Goal: Find specific page/section: Find specific page/section

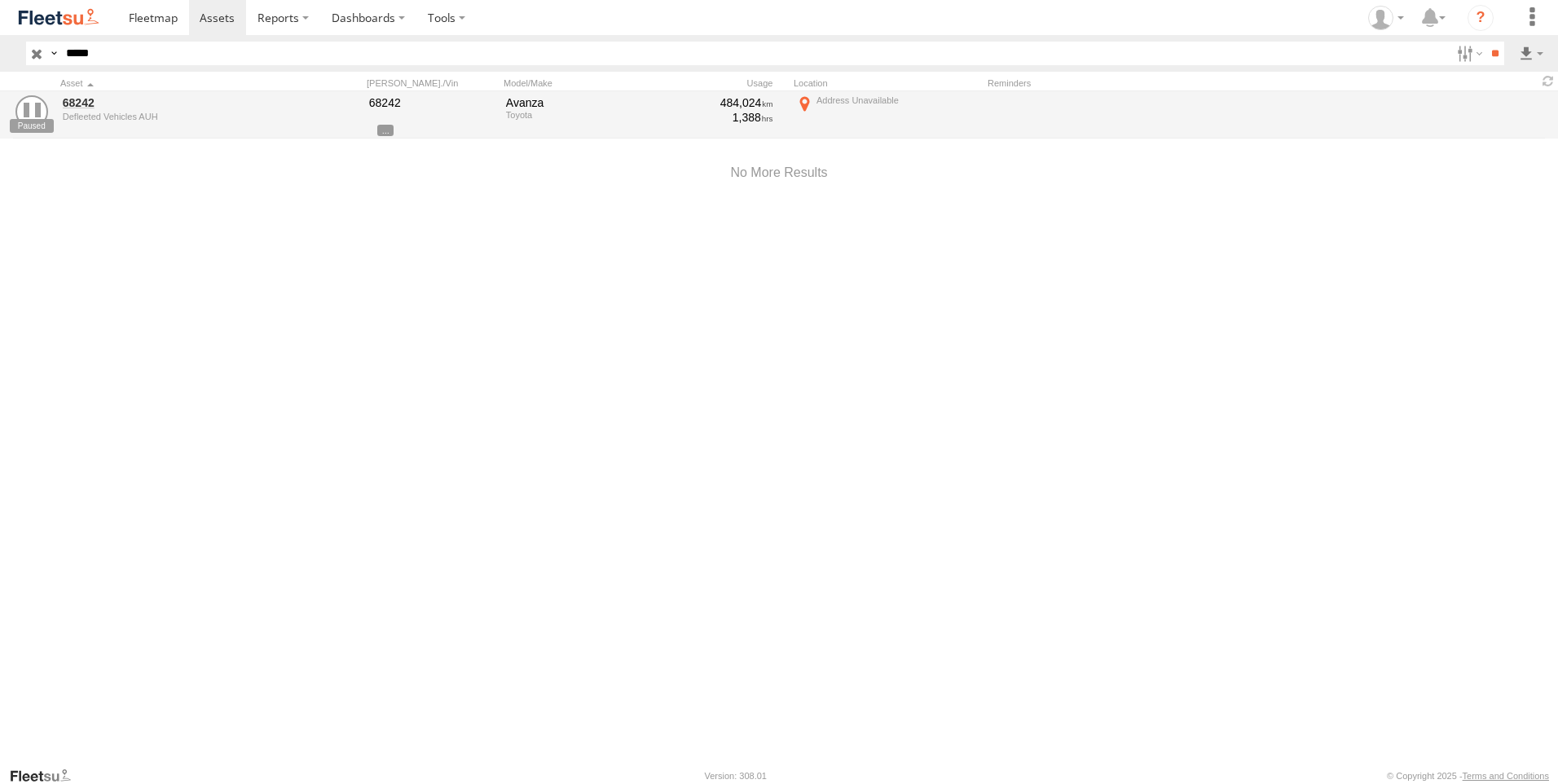
click at [40, 54] on input "button" at bounding box center [36, 53] width 21 height 24
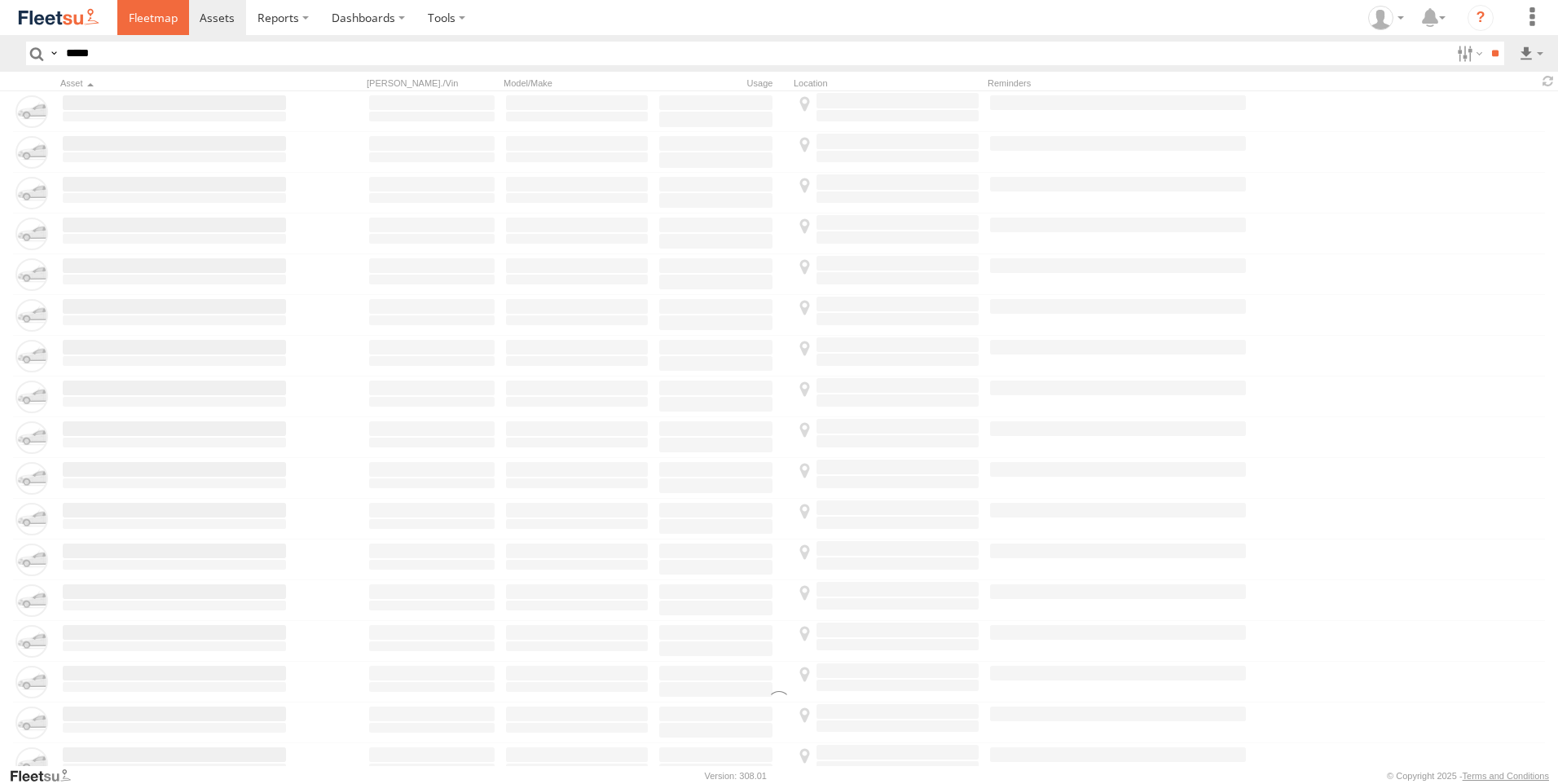
click at [129, 29] on link at bounding box center [152, 17] width 71 height 35
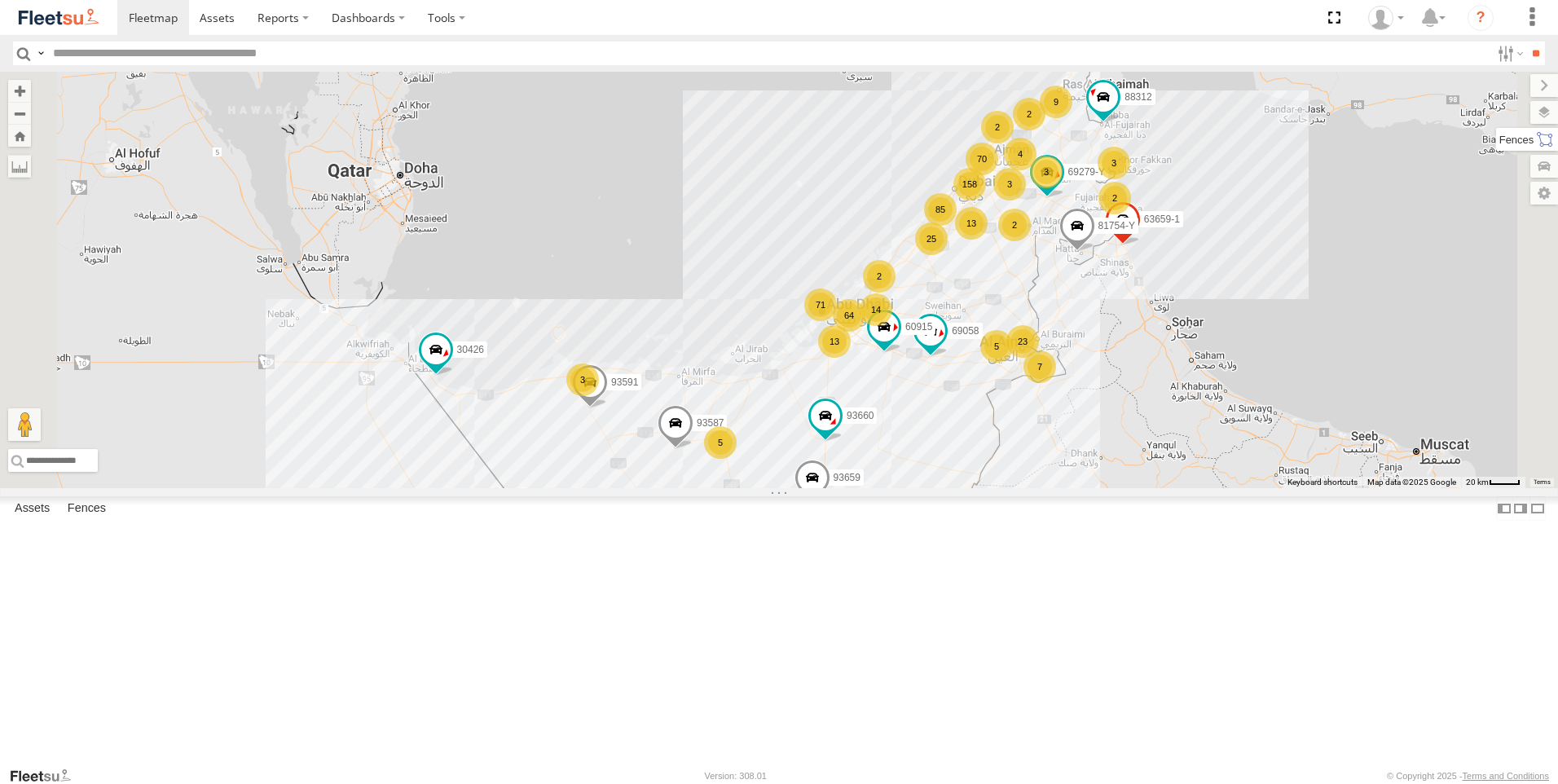
click at [1539, 149] on label at bounding box center [1527, 139] width 62 height 23
click at [1499, 108] on label at bounding box center [1528, 112] width 60 height 23
click at [0, 0] on label at bounding box center [0, 0] width 0 height 0
click at [0, 0] on span "Fences" at bounding box center [0, 0] width 0 height 0
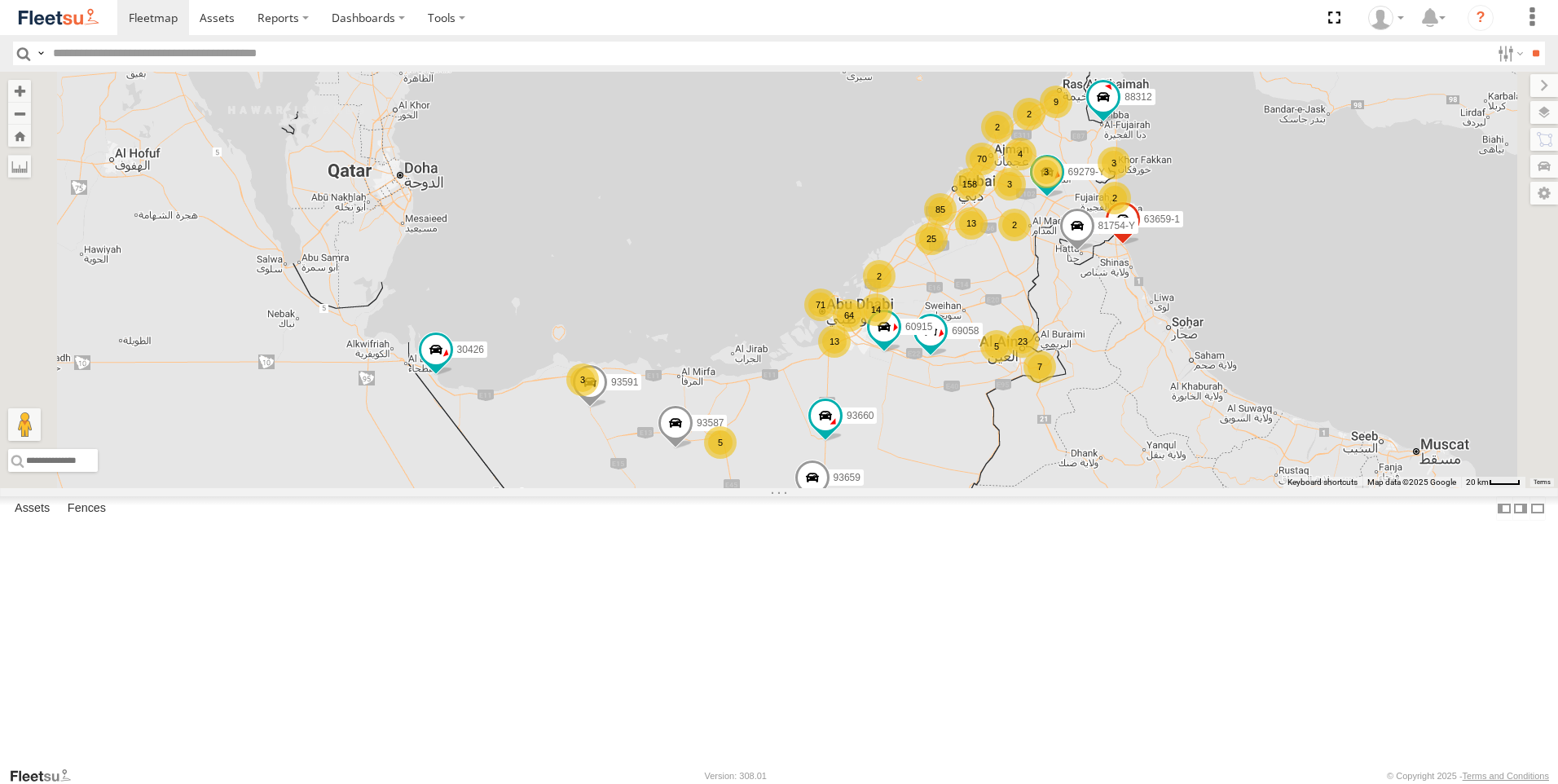
click at [108, 46] on input "text" at bounding box center [769, 53] width 1445 height 24
type input "*****"
click at [1527, 42] on input "**" at bounding box center [1536, 53] width 19 height 24
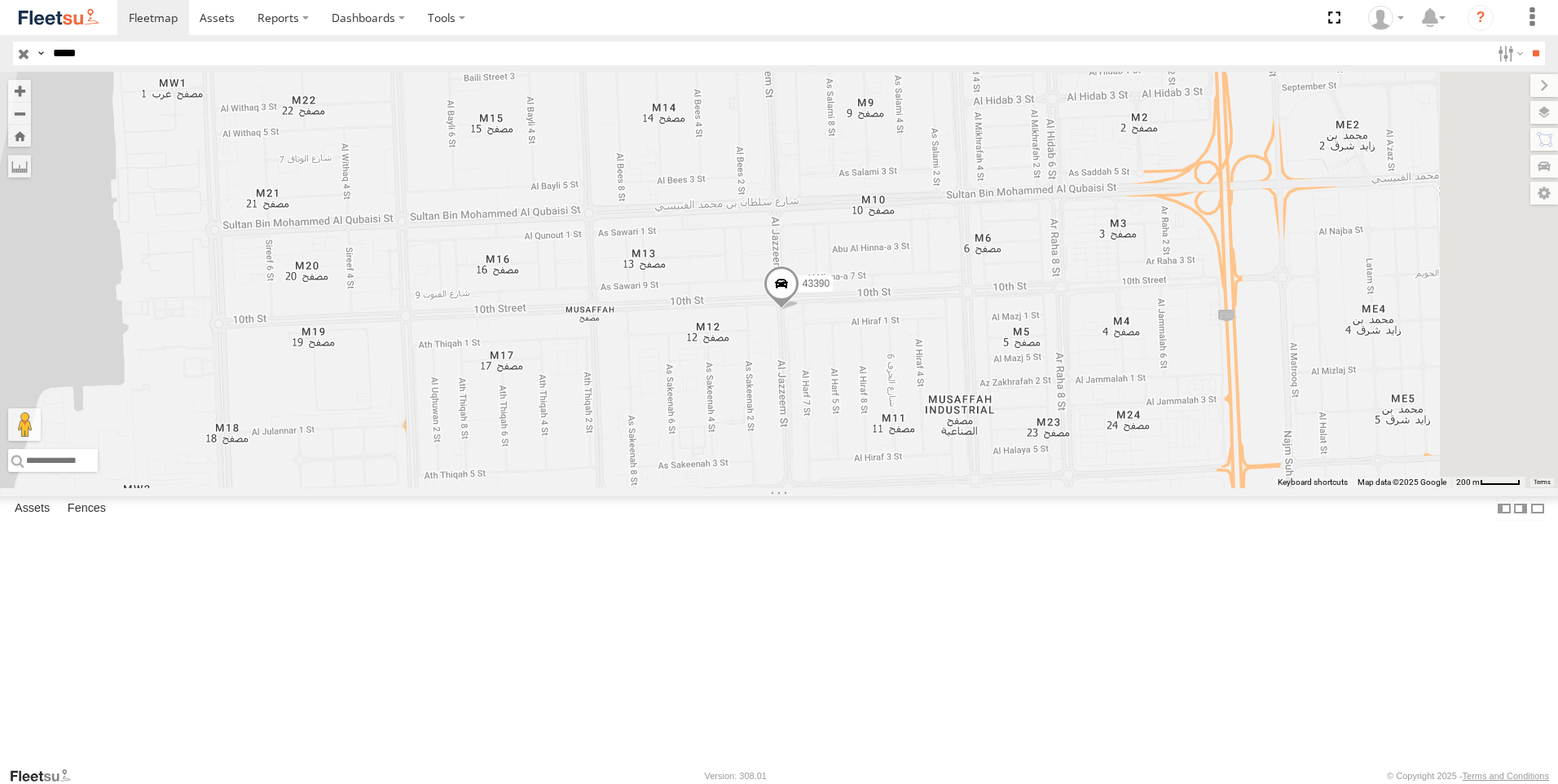
drag, startPoint x: 974, startPoint y: 441, endPoint x: 963, endPoint y: 465, distance: 26.4
click at [963, 465] on div "43390" at bounding box center [779, 280] width 1558 height 417
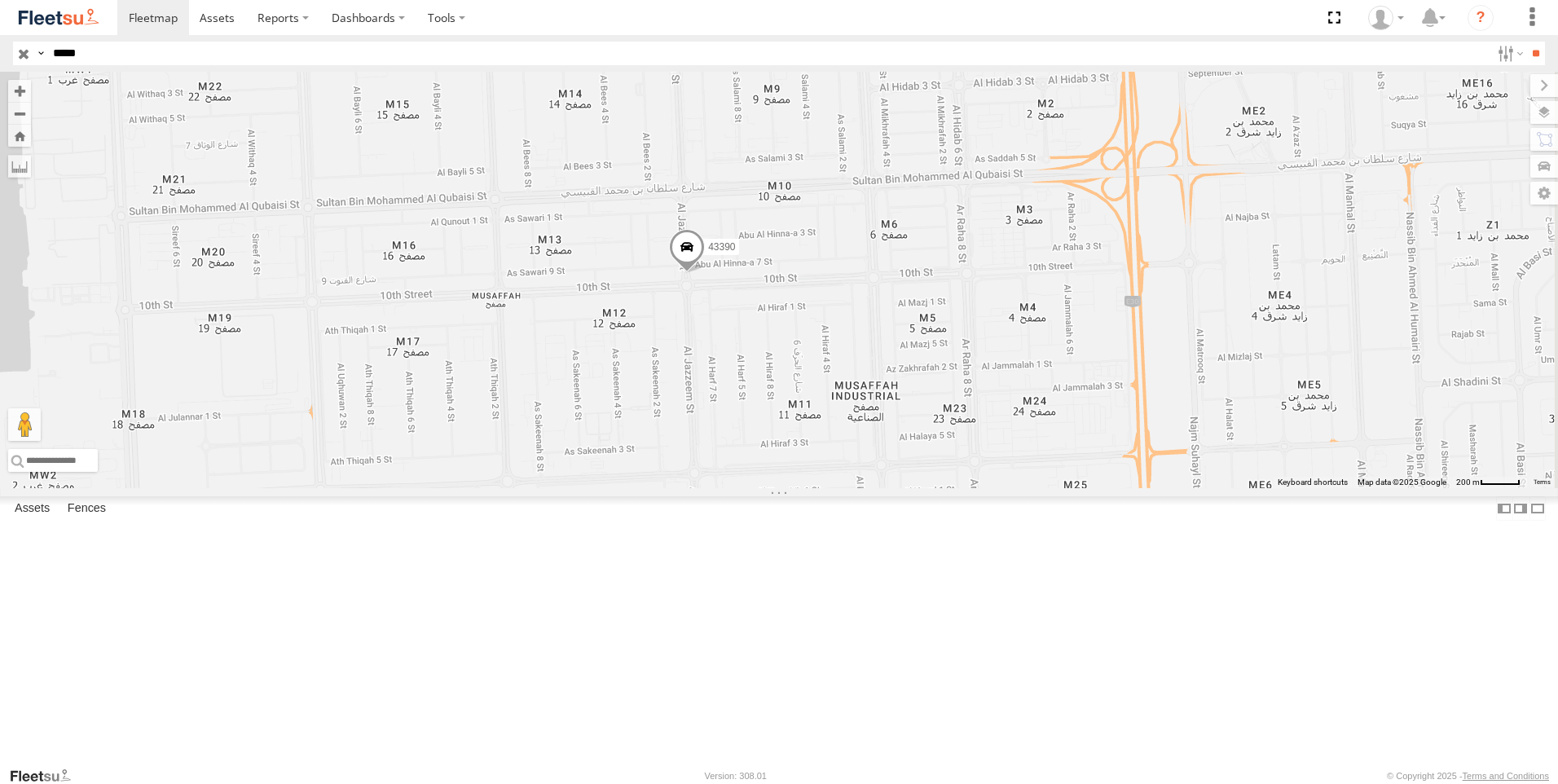
drag, startPoint x: 925, startPoint y: 514, endPoint x: 868, endPoint y: 509, distance: 57.2
click at [868, 488] on div "43390" at bounding box center [779, 280] width 1558 height 417
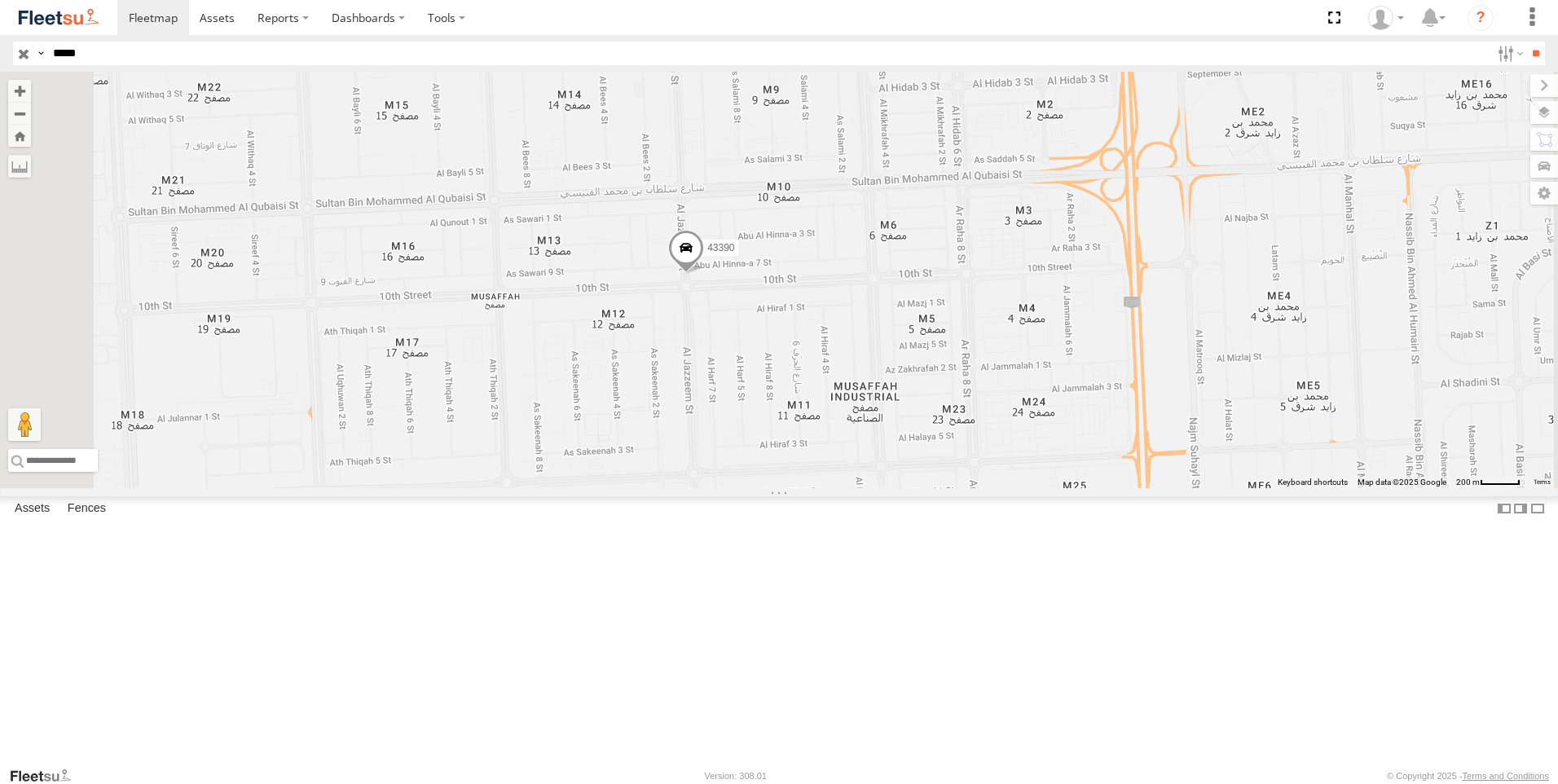
click at [22, 56] on input "button" at bounding box center [24, 53] width 21 height 24
